Goal: Use online tool/utility: Utilize a website feature to perform a specific function

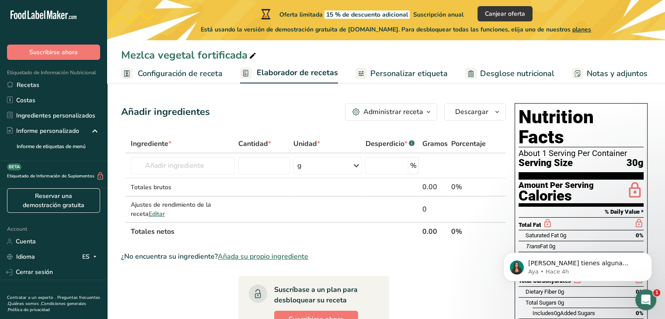
click at [399, 78] on span "Personalizar etiqueta" at bounding box center [408, 74] width 77 height 12
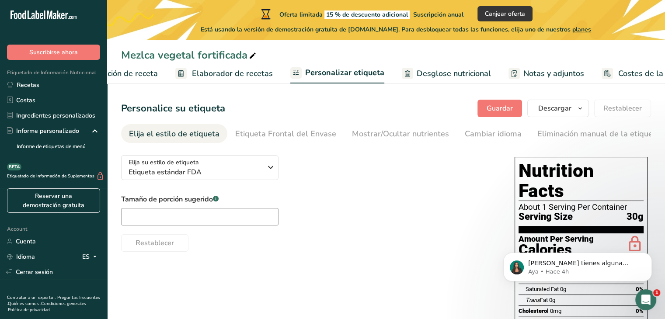
scroll to position [0, 97]
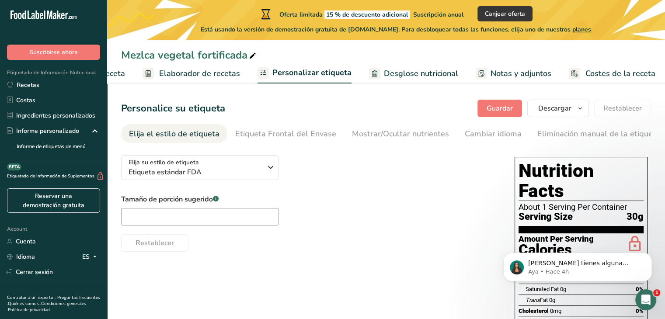
click at [424, 79] on span "Desglose nutricional" at bounding box center [421, 74] width 74 height 12
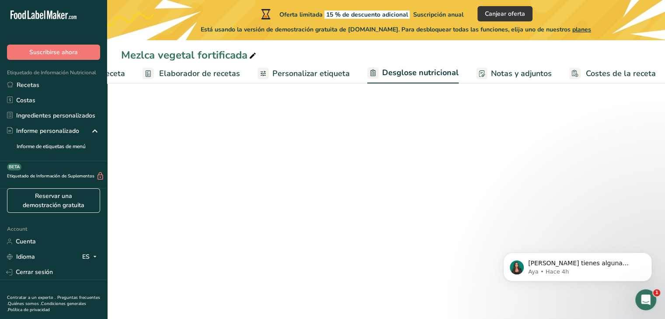
scroll to position [0, 97]
select select "Calories"
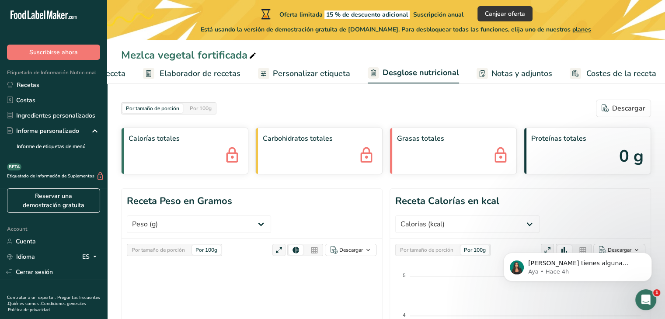
click at [308, 69] on span "Personalizar etiqueta" at bounding box center [311, 74] width 77 height 12
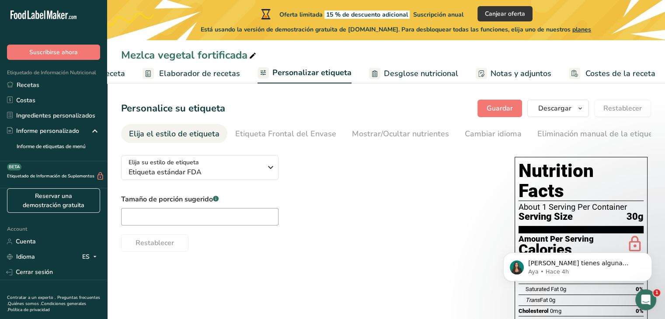
scroll to position [72, 0]
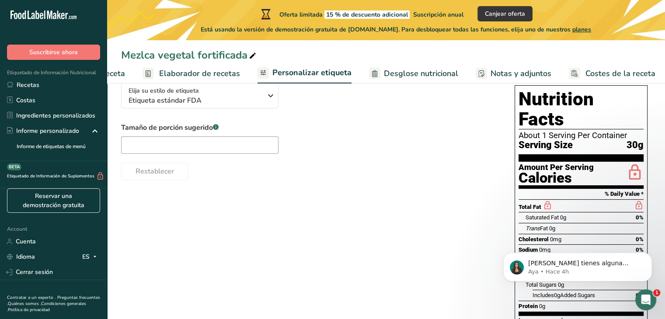
click at [551, 225] on span "0g" at bounding box center [552, 228] width 6 height 7
drag, startPoint x: 551, startPoint y: 210, endPoint x: 517, endPoint y: 208, distance: 33.7
click at [517, 208] on div "Nutrition Facts About 1 Serving Per Container Serving Size 30g Amount Per Servi…" at bounding box center [580, 236] width 133 height 302
click at [364, 237] on div "Elija su estilo de etiqueta Etiqueta estándar FDA [GEOGRAPHIC_DATA]. (FDA) Etiq…" at bounding box center [386, 236] width 530 height 320
click at [228, 78] on span "Elaborador de recetas" at bounding box center [199, 74] width 81 height 12
